Goal: Information Seeking & Learning: Stay updated

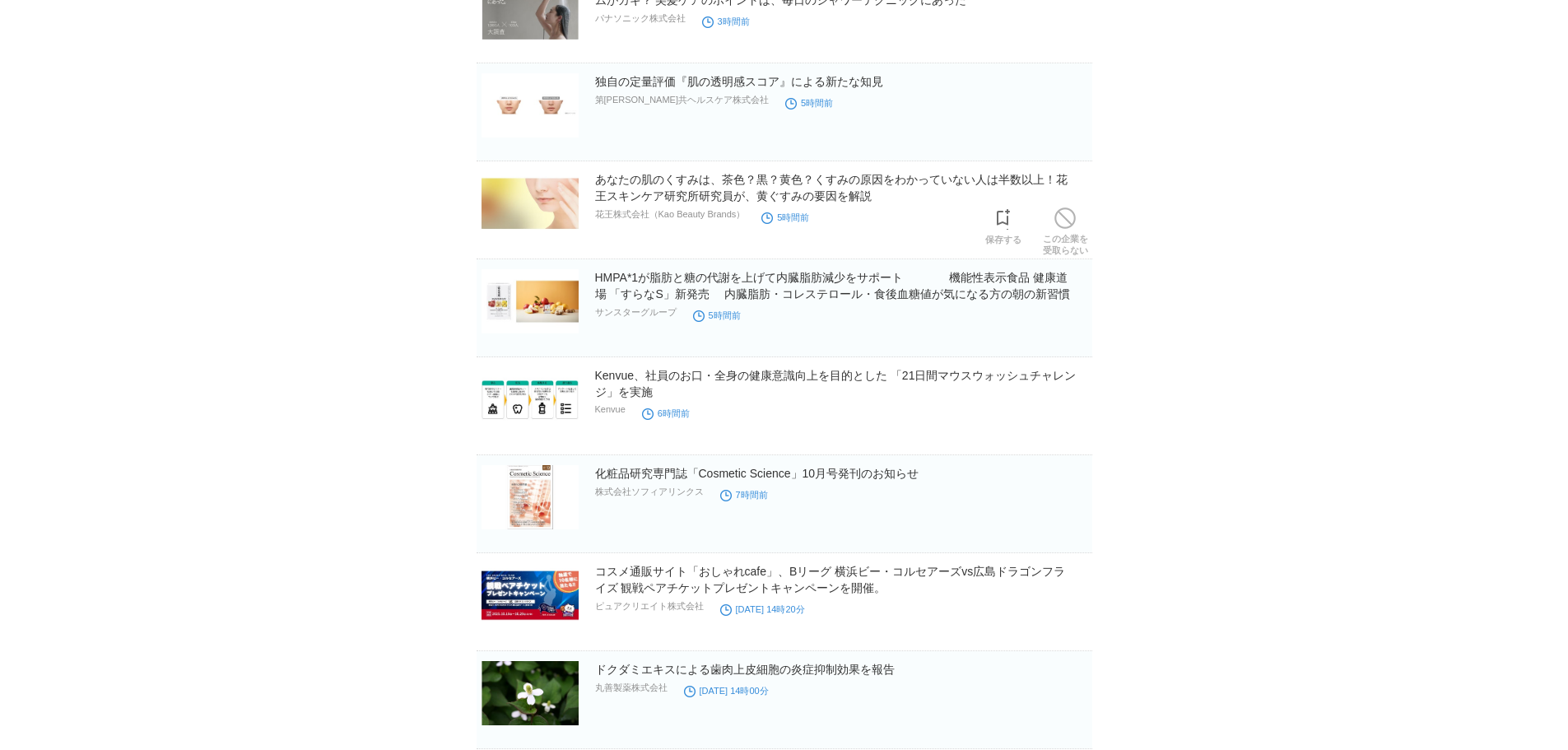
scroll to position [330, 0]
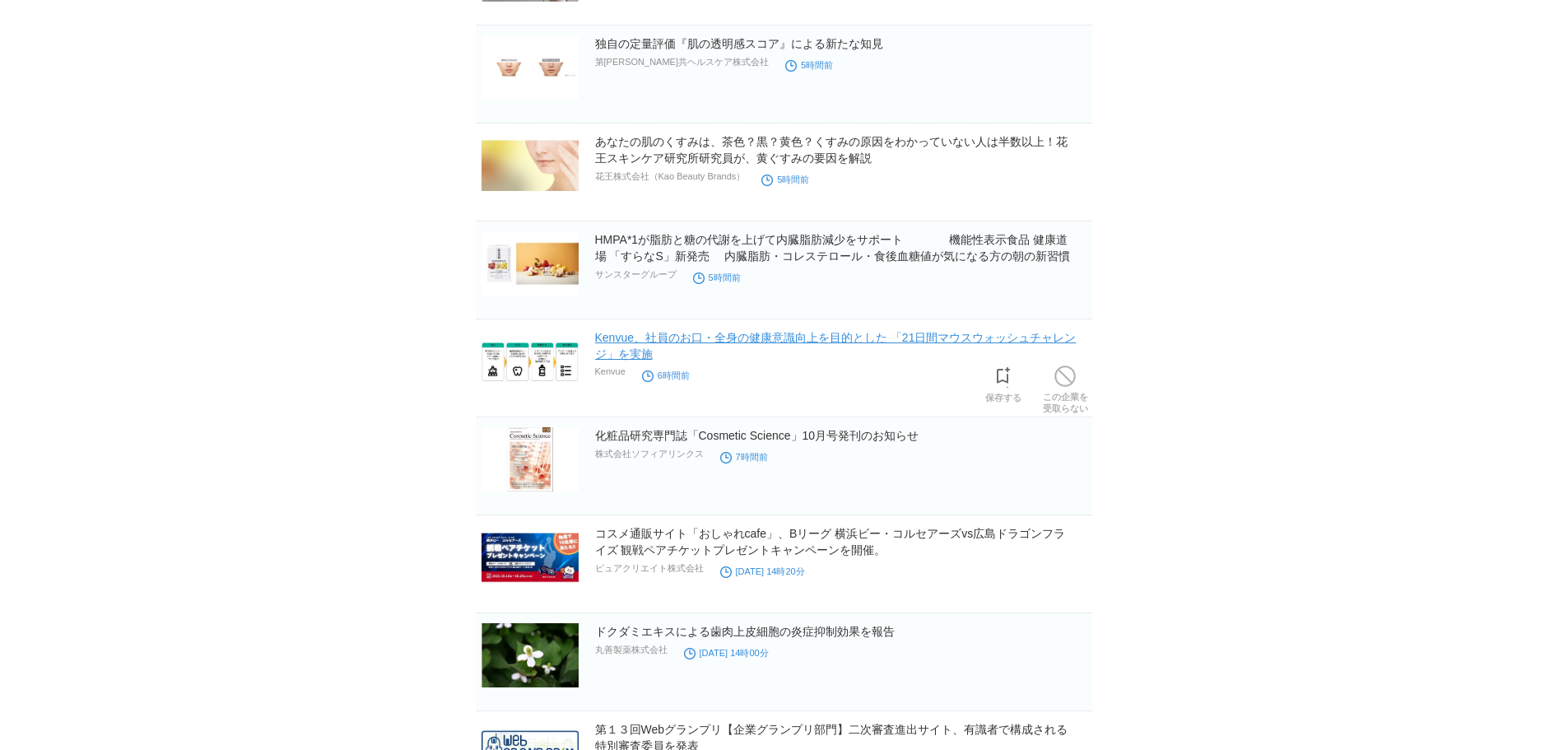
click at [734, 342] on link "Kenvue、社員のお口・全身の健康意識向上を目的とした 「21日間マウスウォッシュチャレンジ」を実施" at bounding box center [836, 345] width 481 height 29
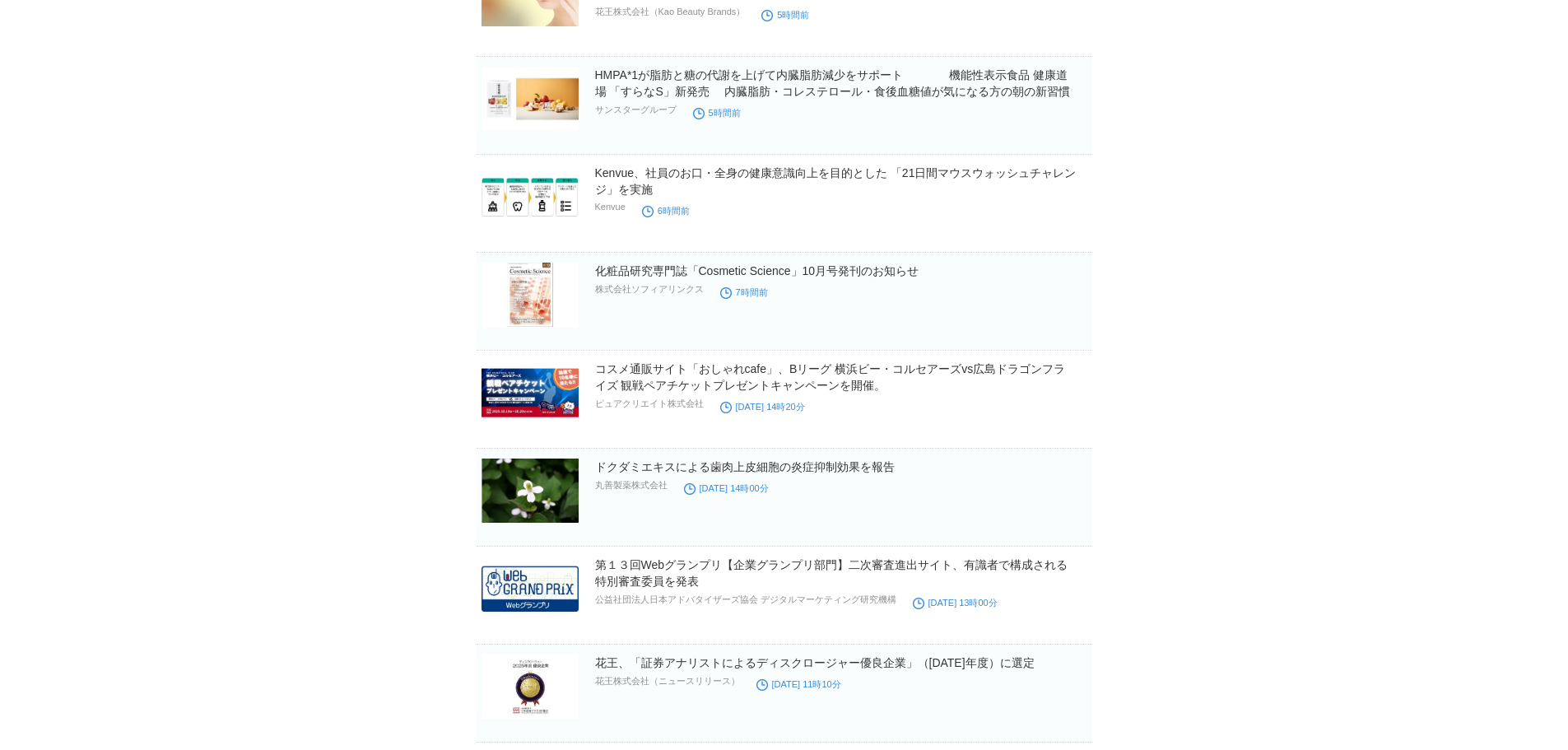
scroll to position [576, 0]
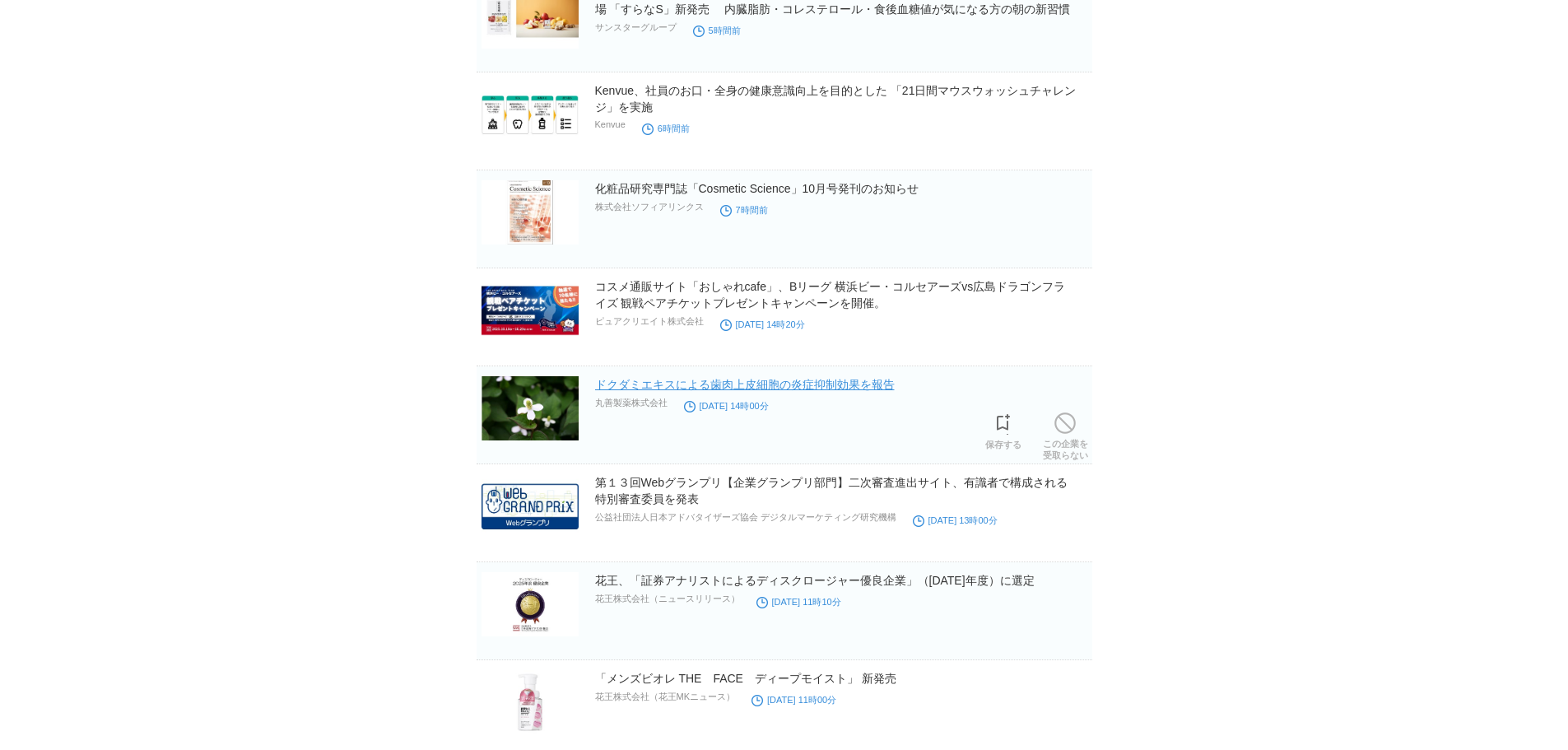
click at [684, 387] on link "ドクダミエキスによる歯肉上皮細胞の炎症抑制効果を報告" at bounding box center [744, 385] width 299 height 13
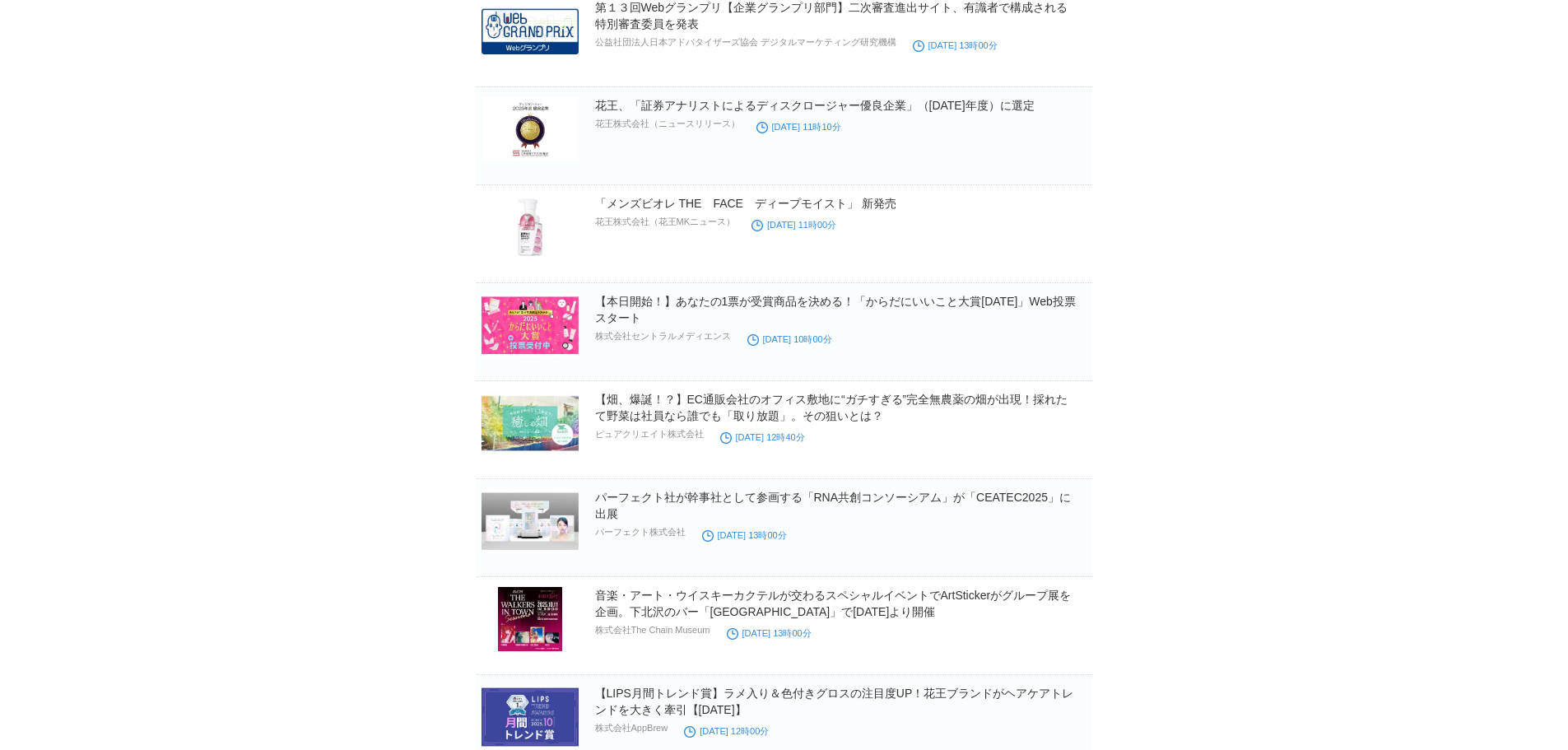
scroll to position [1071, 0]
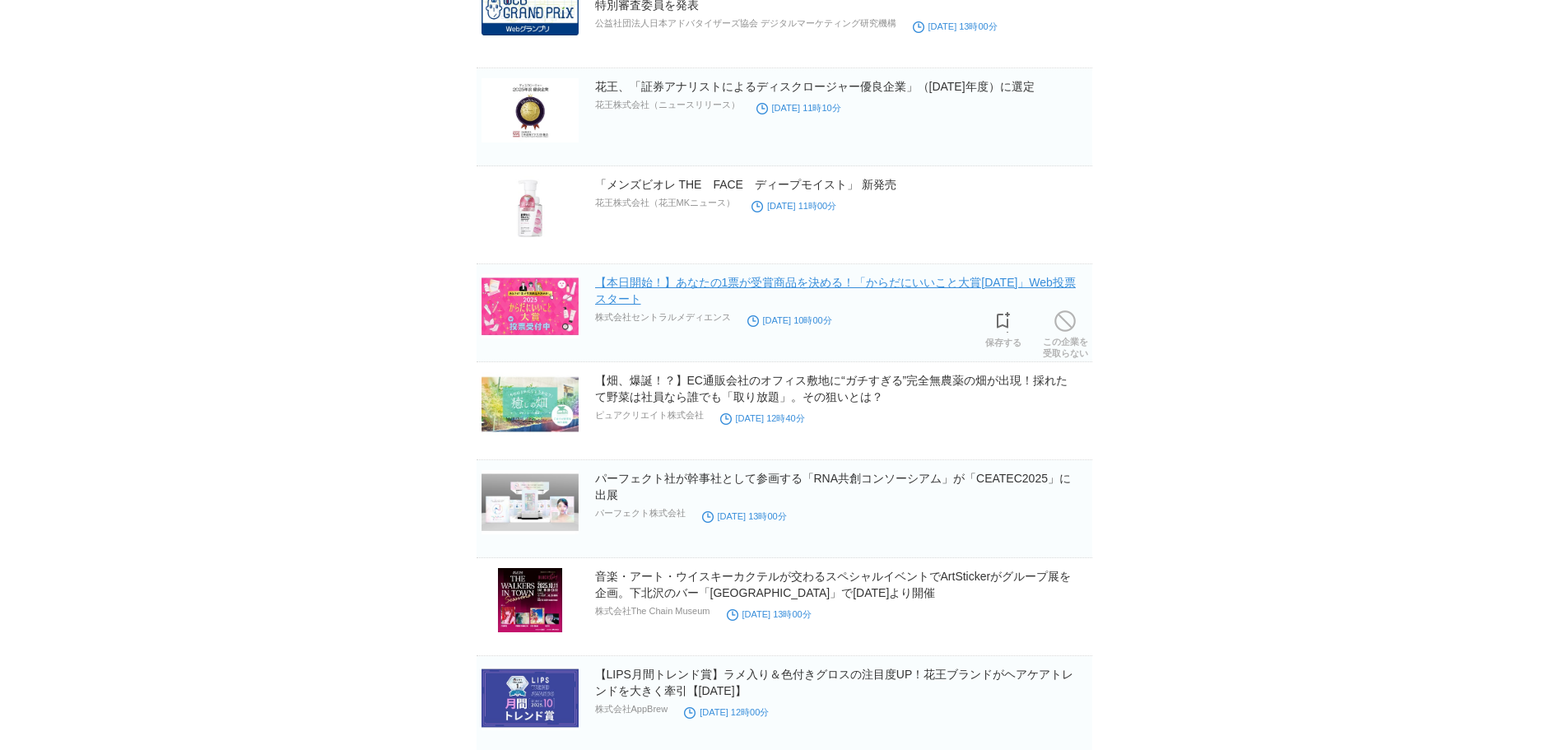
click at [705, 286] on link "【本日開始！】あなたの1票が受賞商品を決める！「からだにいいこと大賞[DATE]」Web投票スタート" at bounding box center [835, 290] width 481 height 29
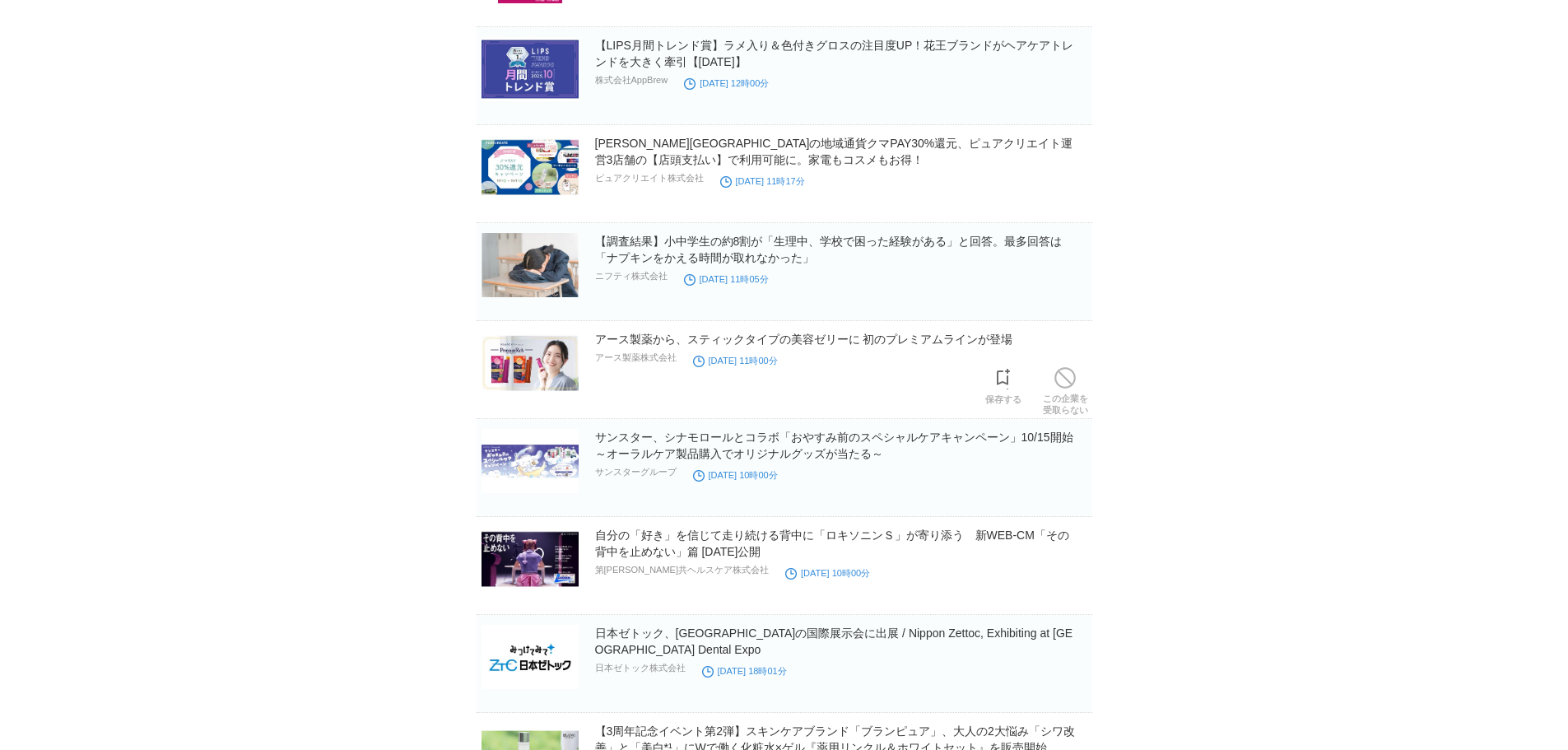
scroll to position [1729, 0]
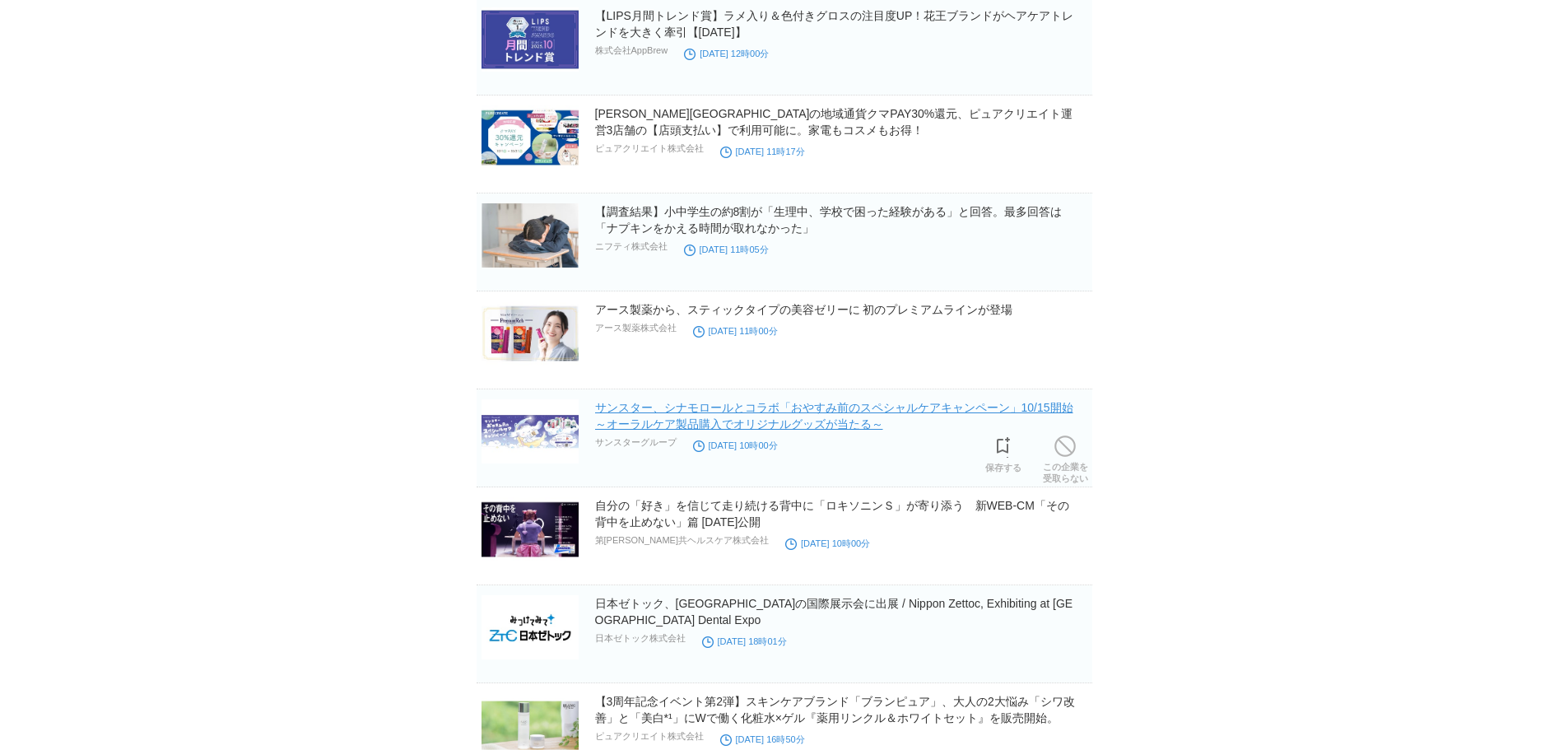
click at [667, 409] on link "サンスター、シナモロールとコラボ「おやすみ前のスペシャルケアキャンペーン」10/15開始～オーラルケア製品購入でオリジナルグッズが当たる～" at bounding box center [834, 416] width 478 height 29
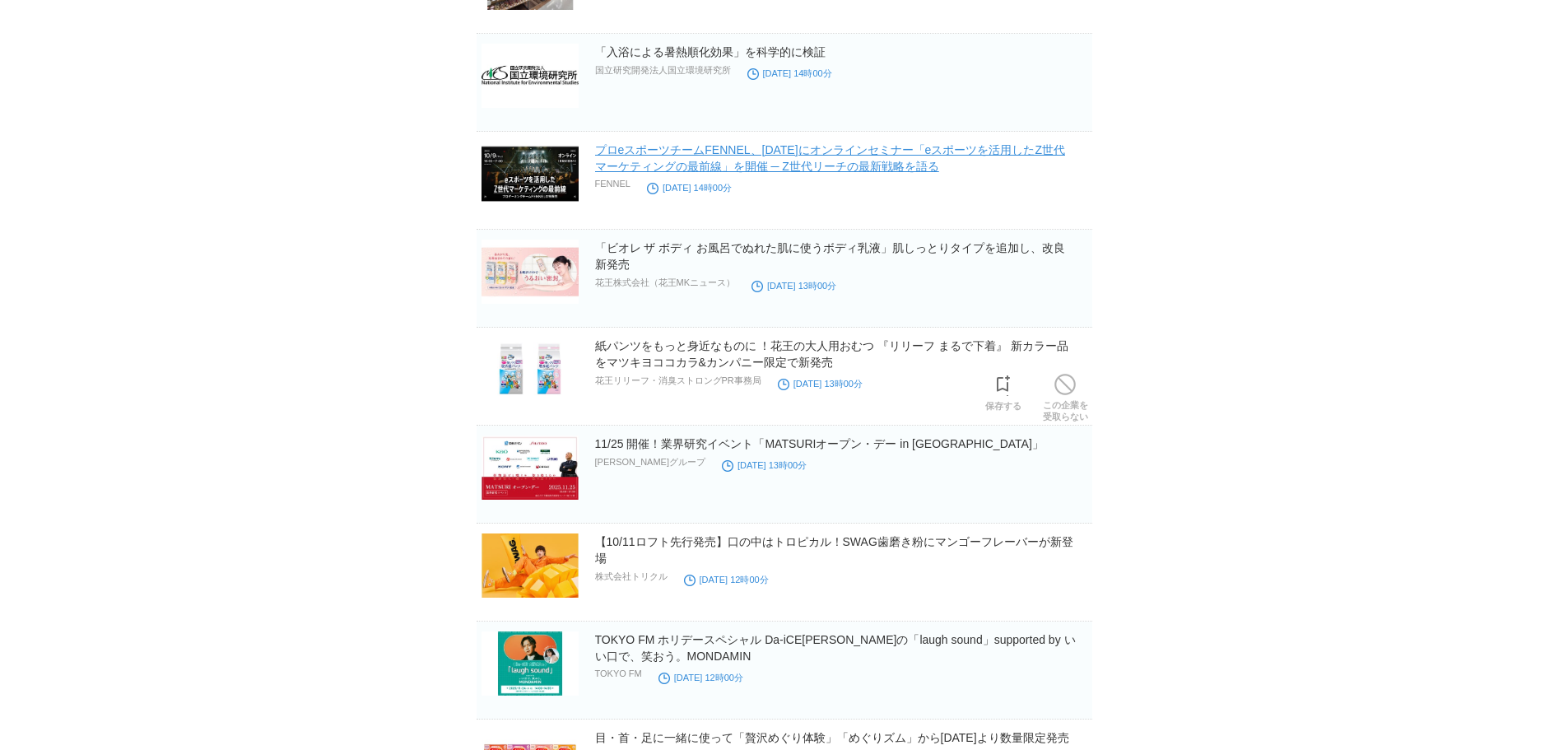
scroll to position [5599, 0]
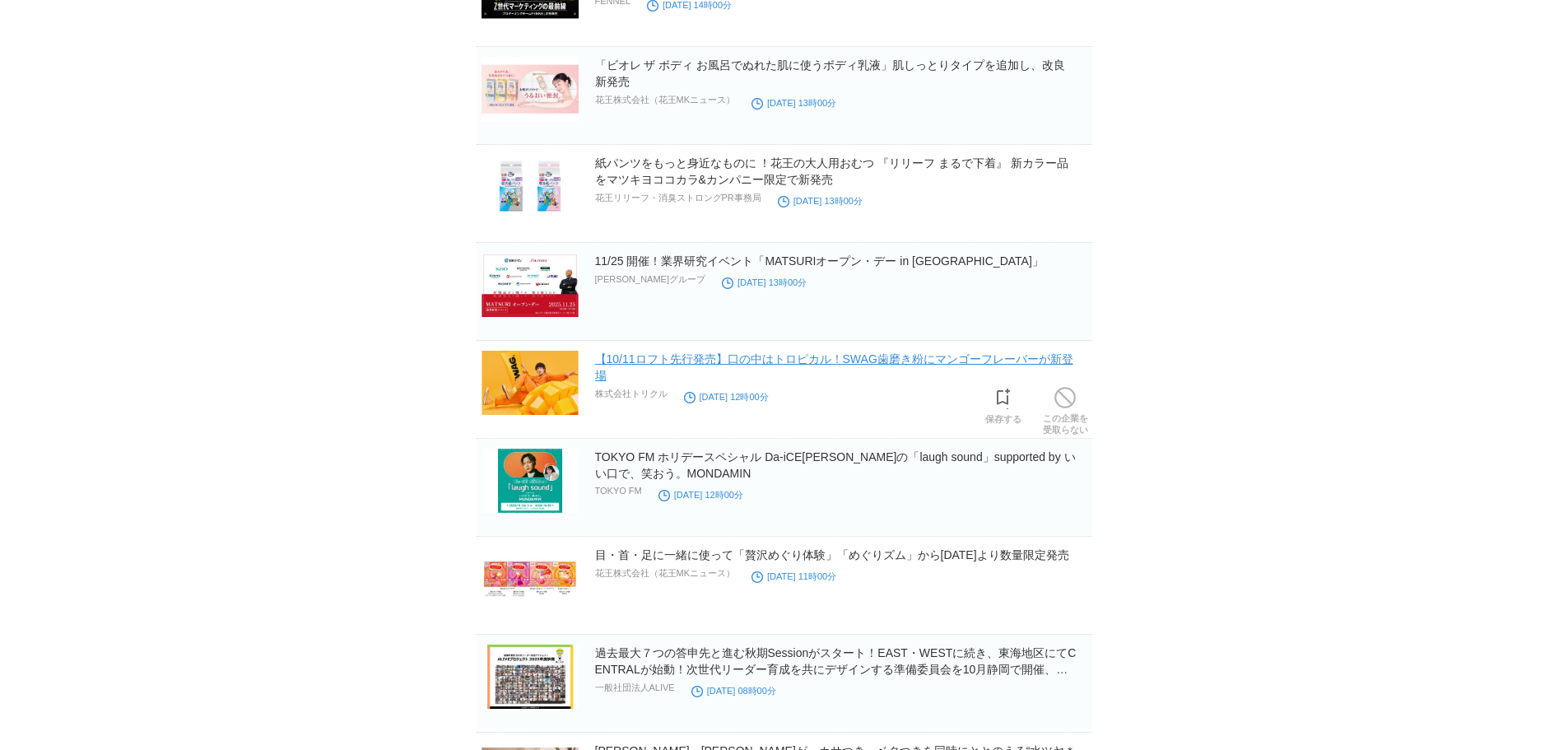
click at [631, 364] on link "【10/11ロフト先行発売】口の中はトロピカル！SWAG歯磨き粉にマンゴーフレーバーが新登場" at bounding box center [834, 367] width 478 height 29
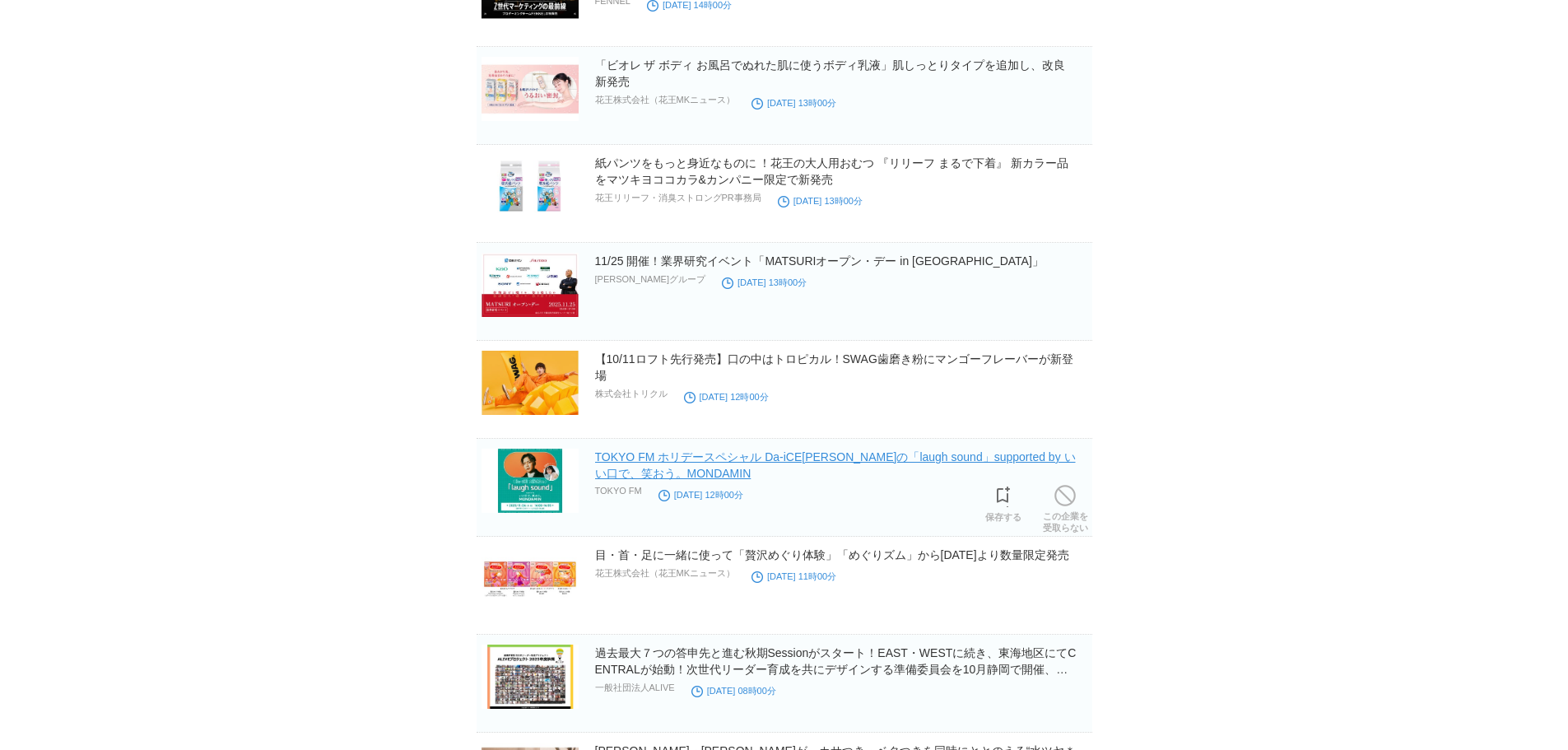
click at [625, 462] on link "TOKYO FM ホリデースペシャル Da-iCE[PERSON_NAME]の「laugh sound」supported by いい口で、笑おう。MONDA…" at bounding box center [835, 465] width 481 height 29
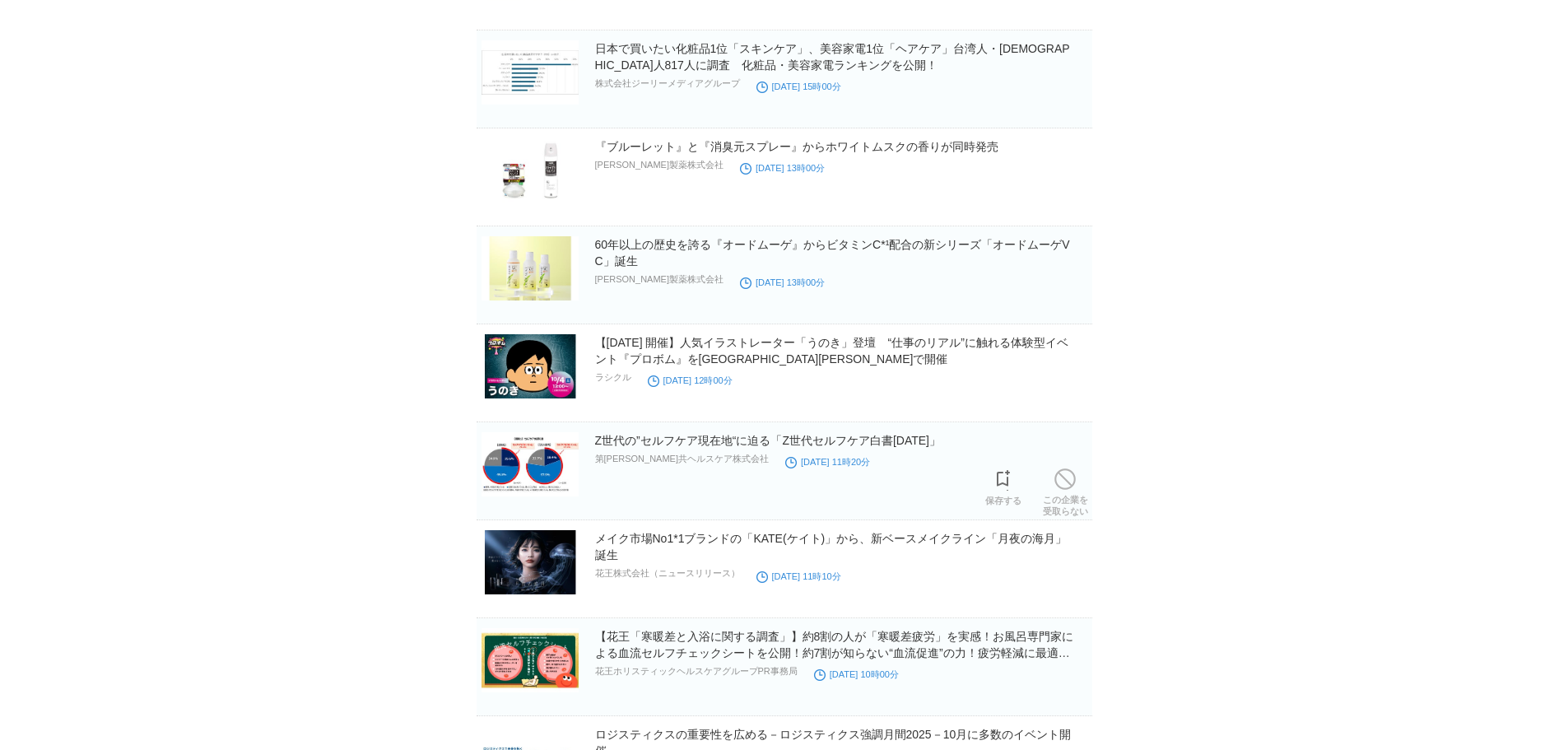
scroll to position [7658, 0]
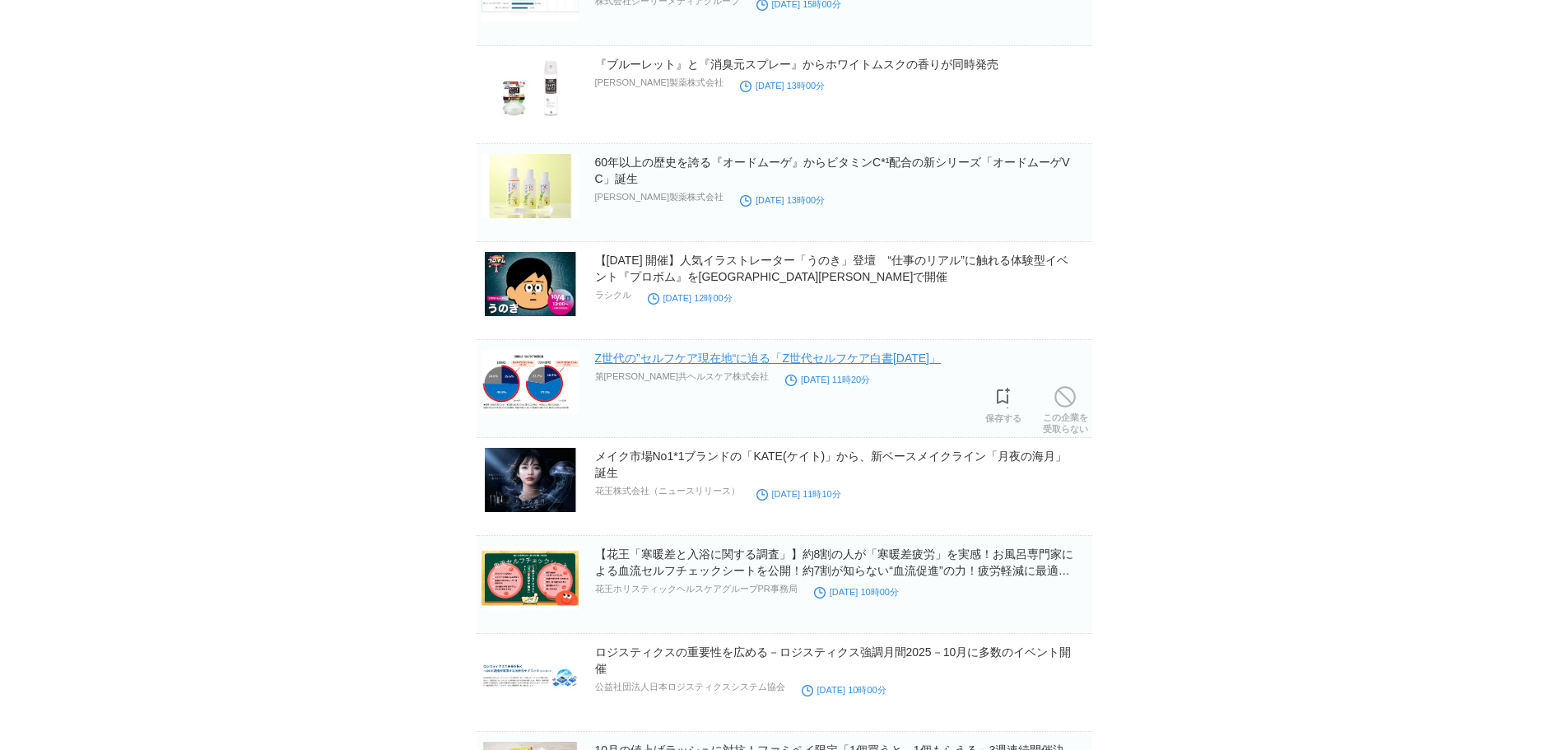
click at [639, 364] on link "Z世代の”セルフケア現在地“に迫る「Z世代セルフケア白書[DATE]」" at bounding box center [768, 358] width 347 height 13
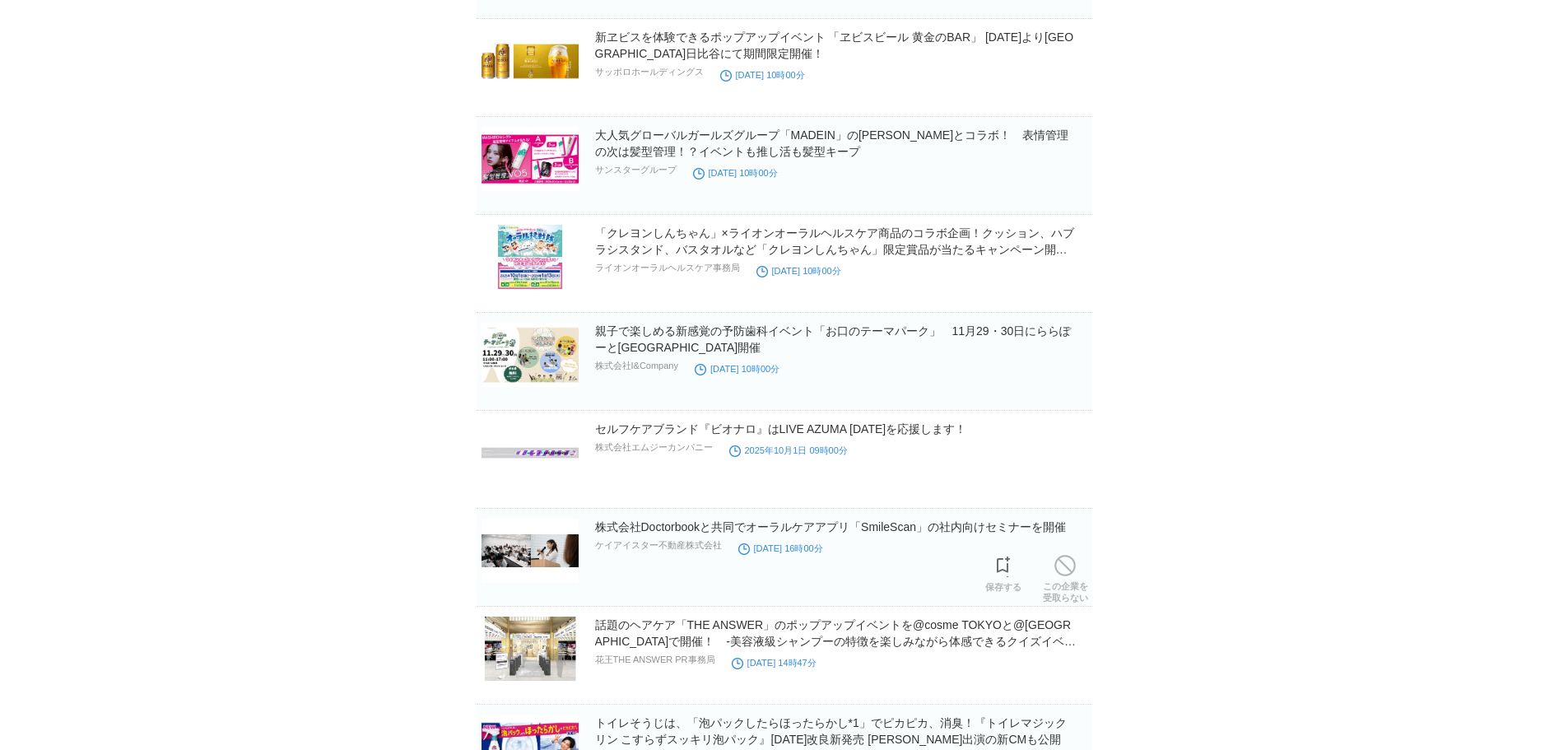
scroll to position [10035, 0]
click at [663, 245] on h2 "「クレヨンしんちゃん」×ライオンオーラルヘルスケア商品のコラボ企画！クッション、ハブラシスタンド、バスタオルなど「クレヨンしんちゃん」限定賞品が当たるキャンペ…" at bounding box center [841, 243] width 493 height 33
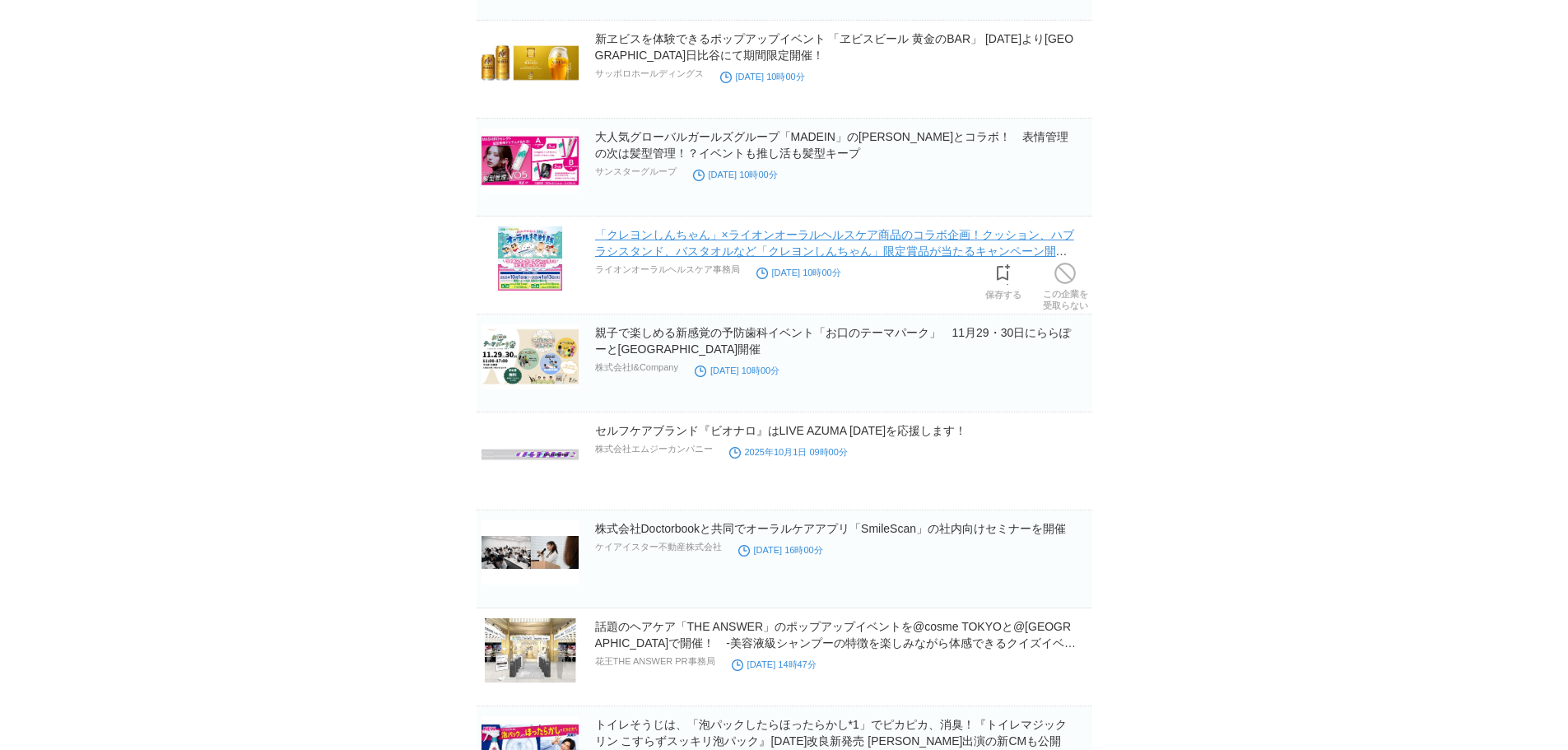
click at [663, 239] on link "「クレヨンしんちゃん」×ライオンオーラルヘルスケア商品のコラボ企画！クッション、ハブラシスタンド、バスタオルなど「クレヨンしんちゃん」限定賞品が当たるキャンペ…" at bounding box center [834, 251] width 479 height 46
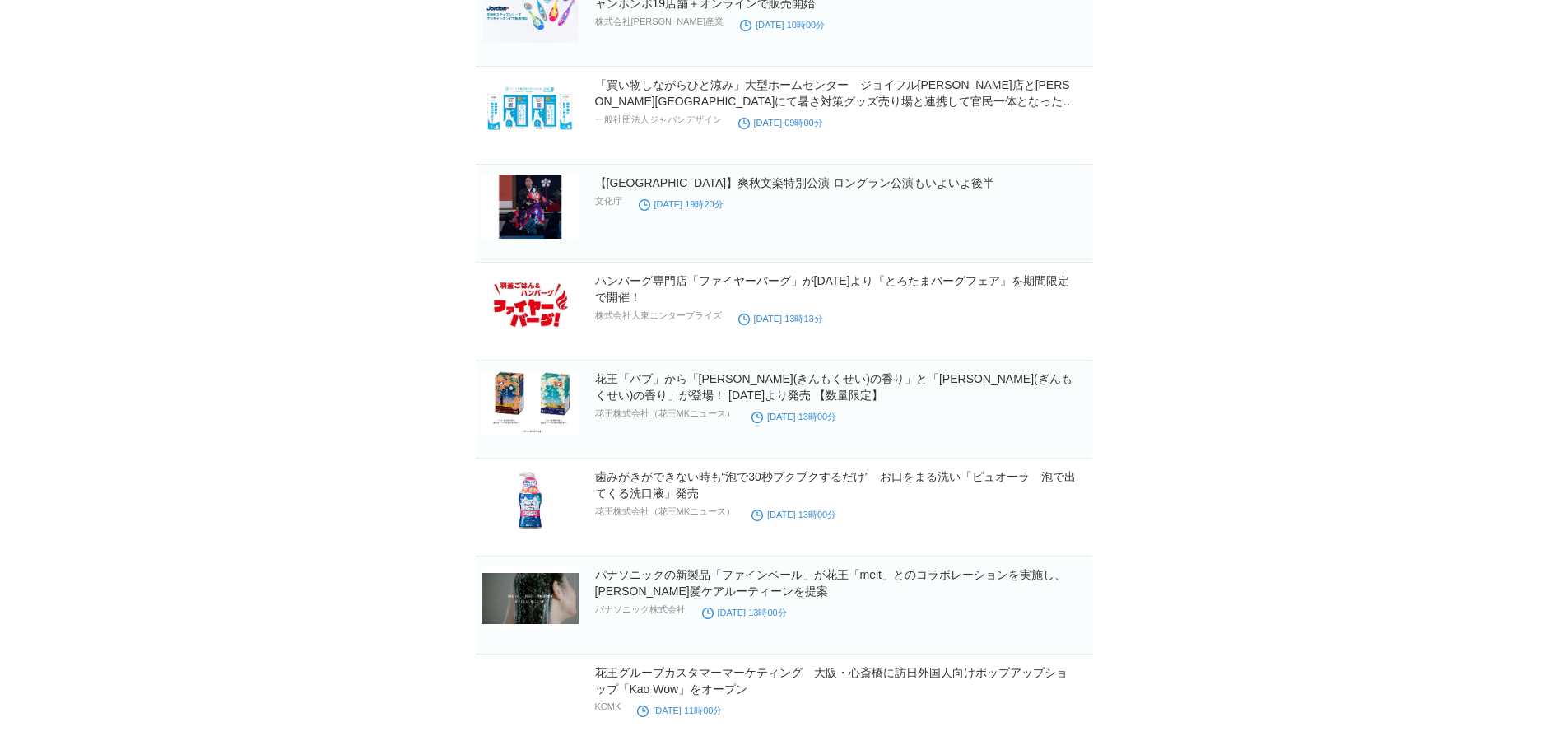
scroll to position [11681, 0]
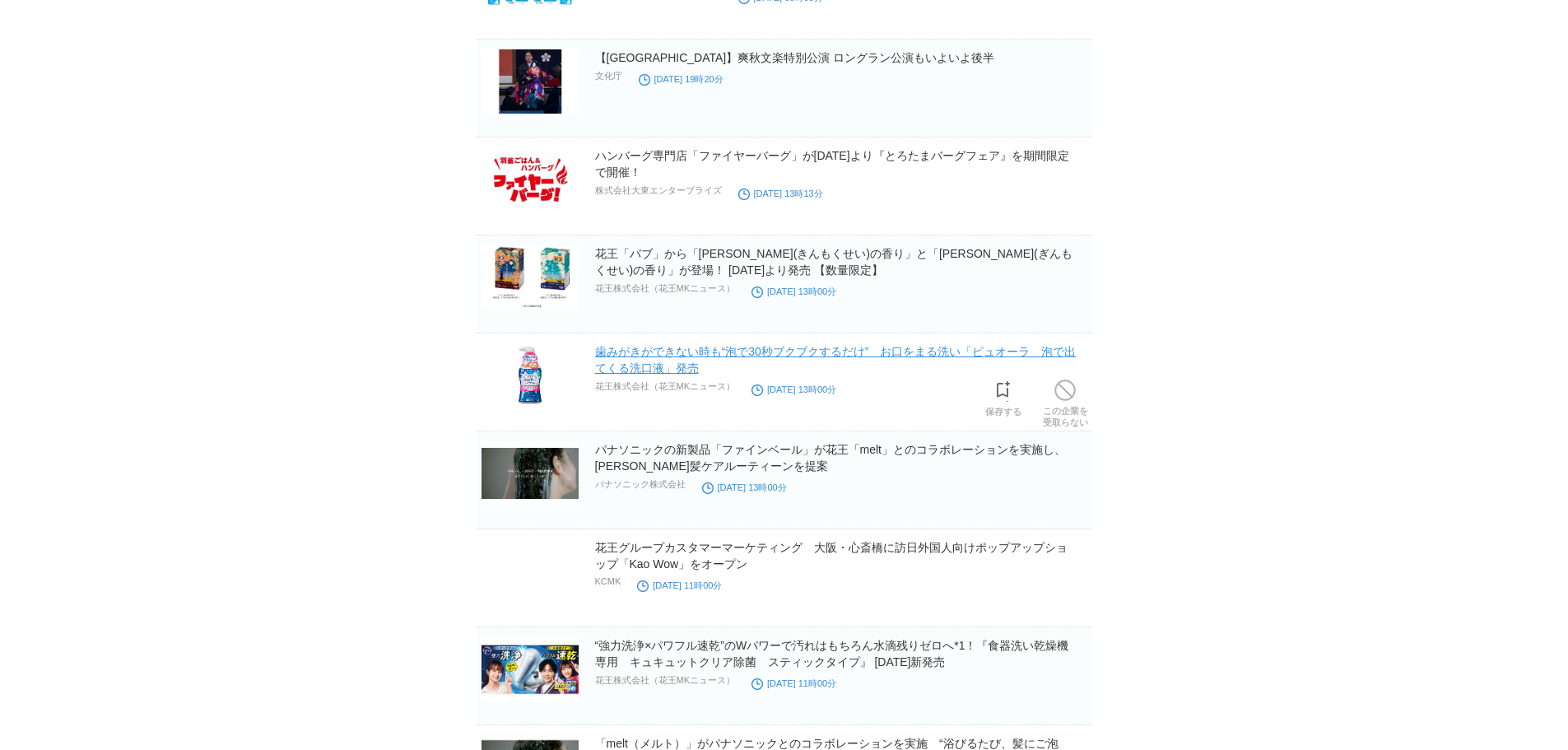
click at [644, 361] on link "歯みがきができない時も“泡で30秒ブクブクするだけ”　お口をまる洗い「ピュオーラ　泡で出てくる洗口液」発売" at bounding box center [836, 360] width 481 height 29
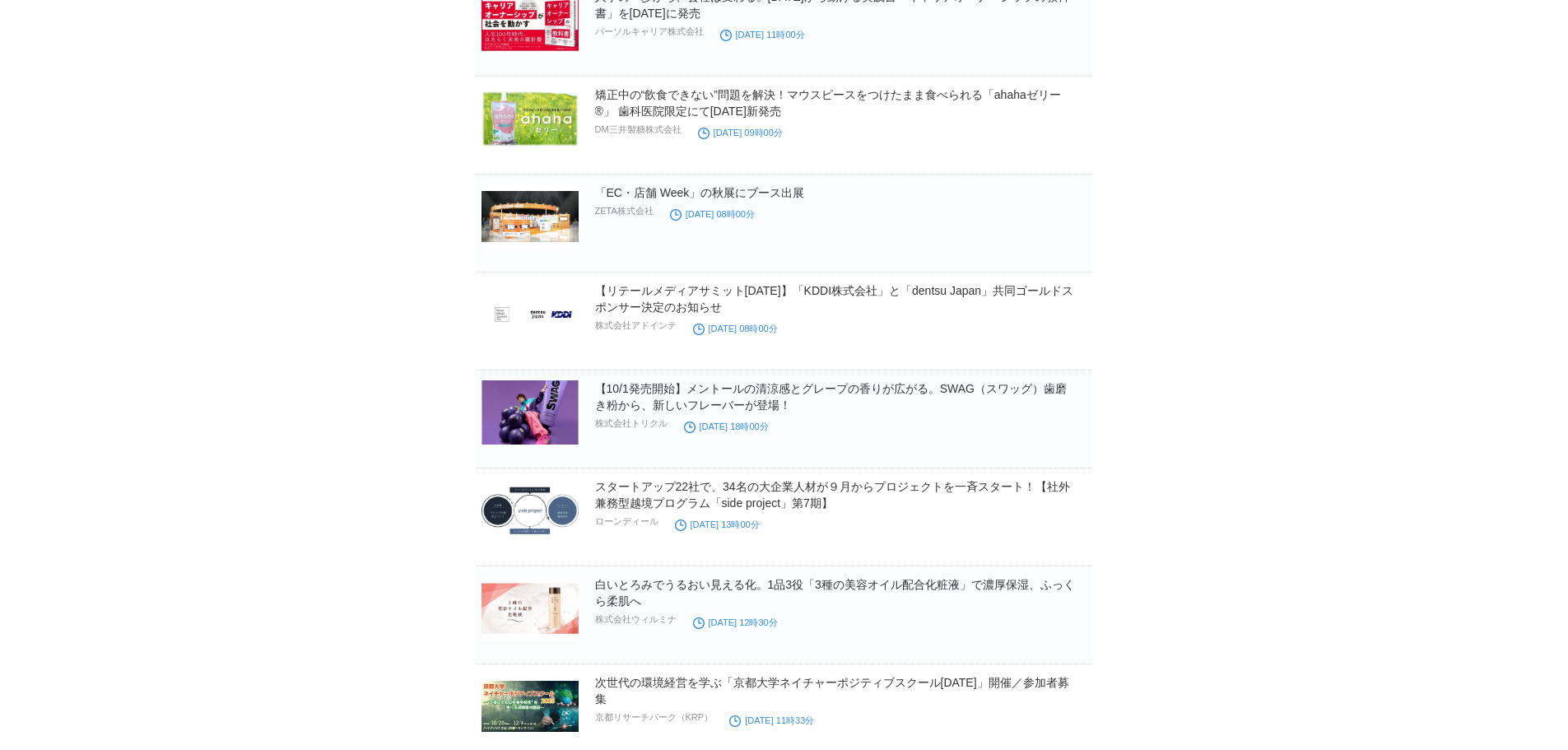
scroll to position [13822, 0]
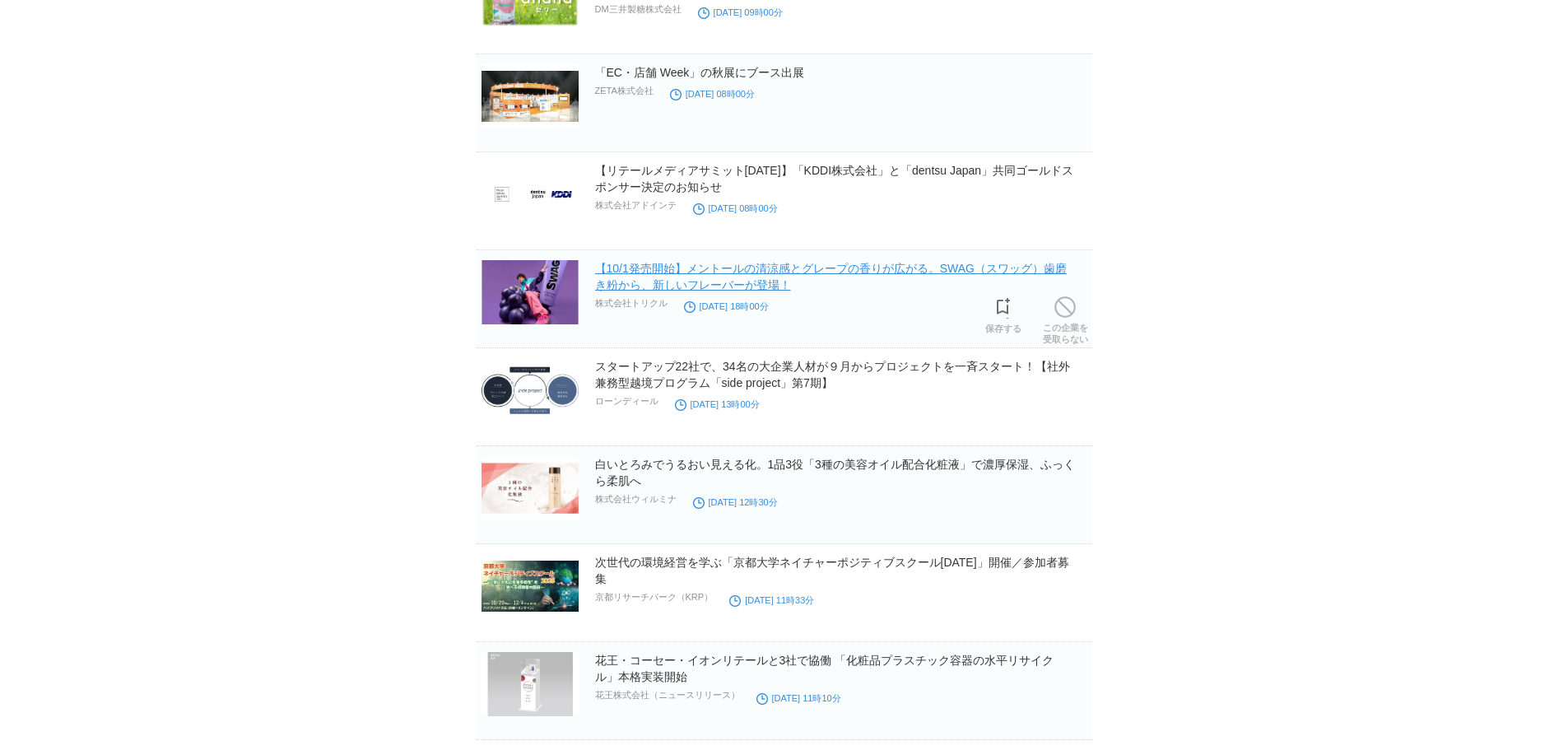
click at [677, 277] on link "【10/1発売開始】メントールの清涼感とグレープの香りが広がる。SWAG（スワッグ）歯磨き粉から、新しいフレーバーが登場！" at bounding box center [831, 277] width 472 height 29
